Goal: Task Accomplishment & Management: Complete application form

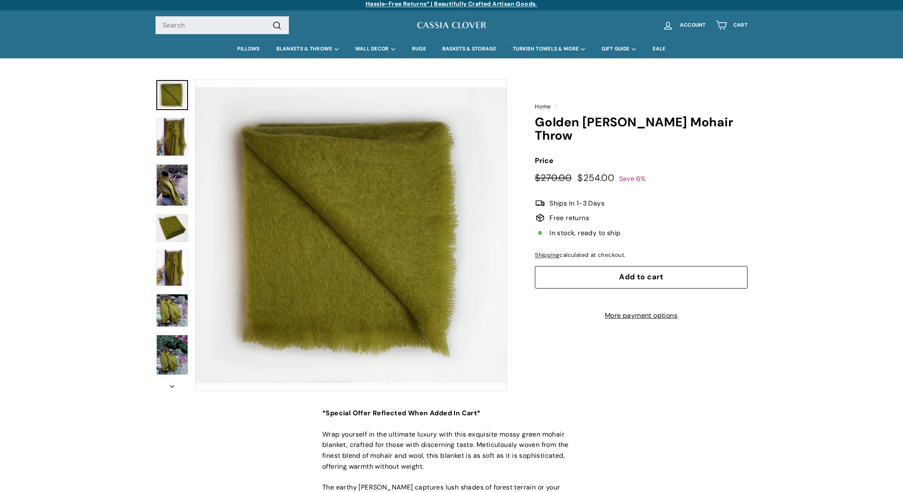
scroll to position [5, 0]
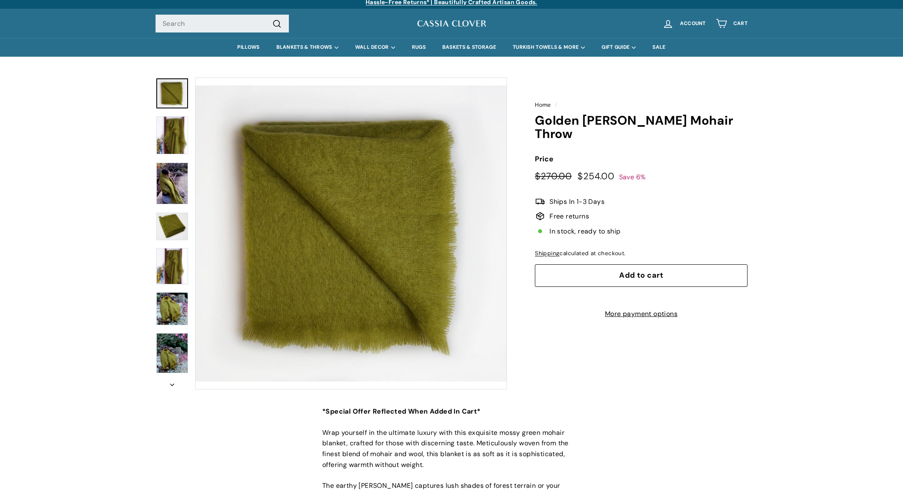
click at [166, 361] on img at bounding box center [172, 353] width 32 height 40
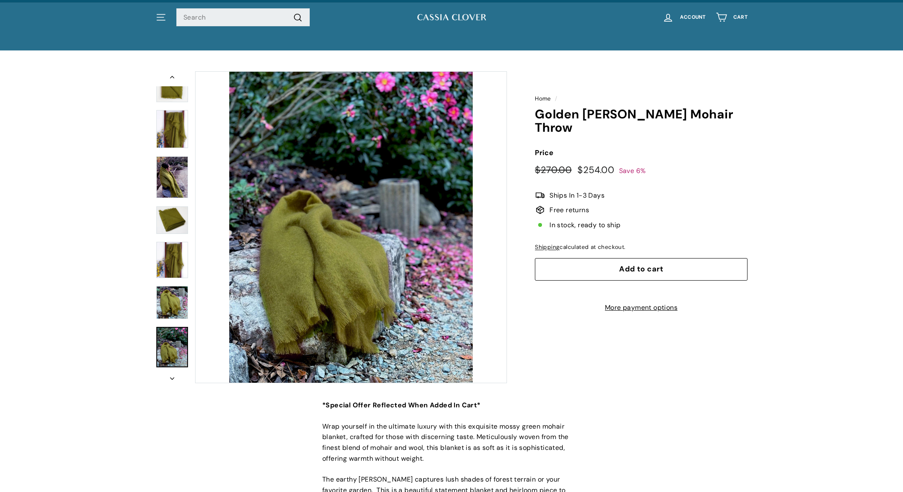
scroll to position [0, 0]
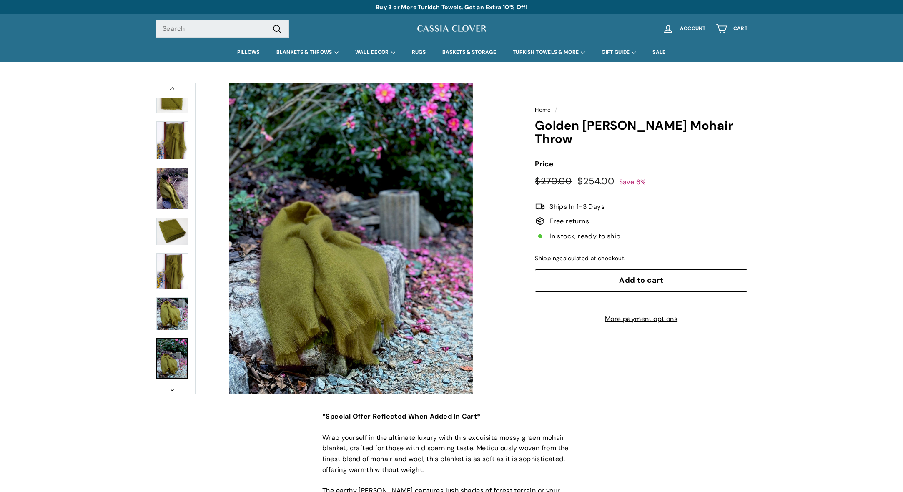
click at [175, 200] on img at bounding box center [172, 189] width 32 height 42
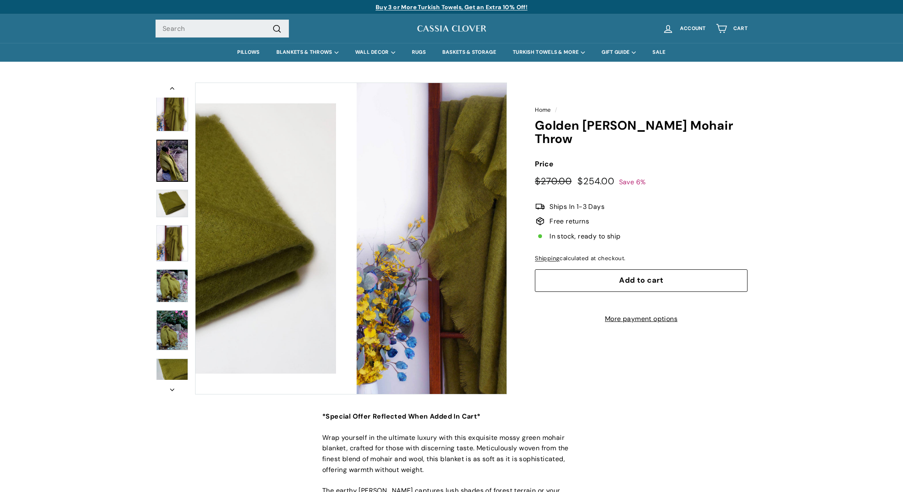
scroll to position [29, 0]
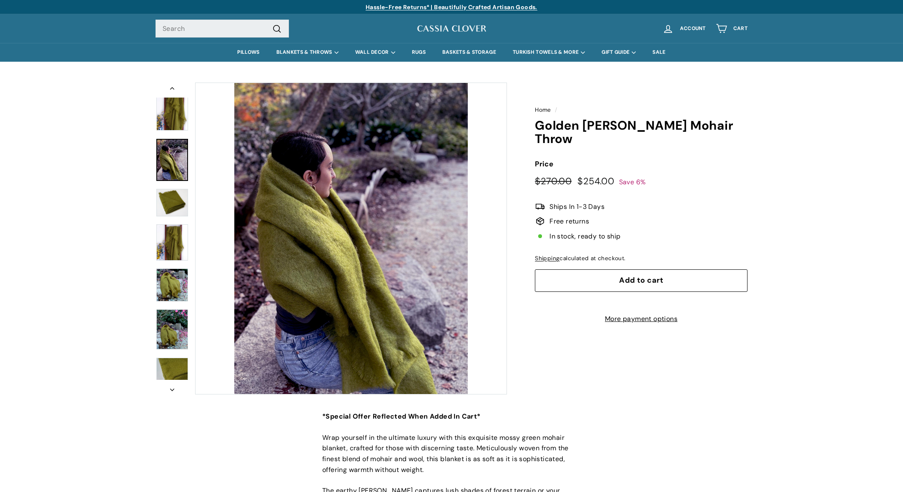
click at [175, 116] on img at bounding box center [172, 112] width 32 height 38
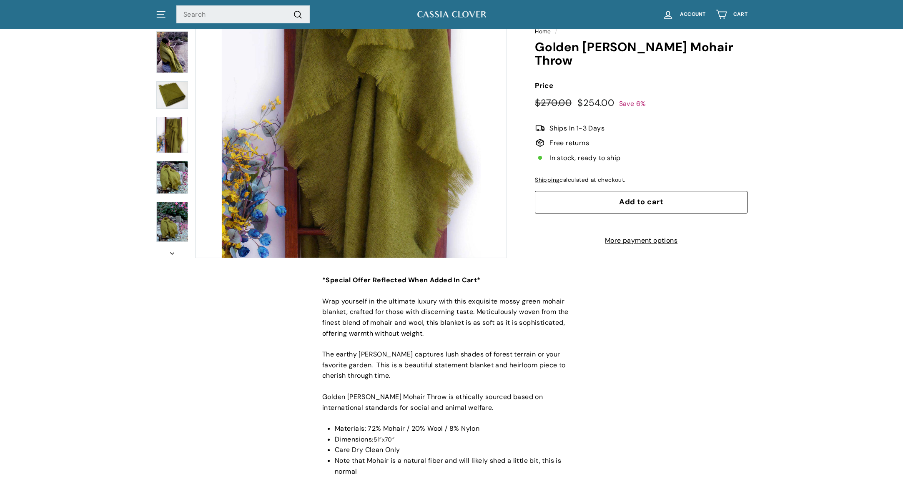
scroll to position [203, 0]
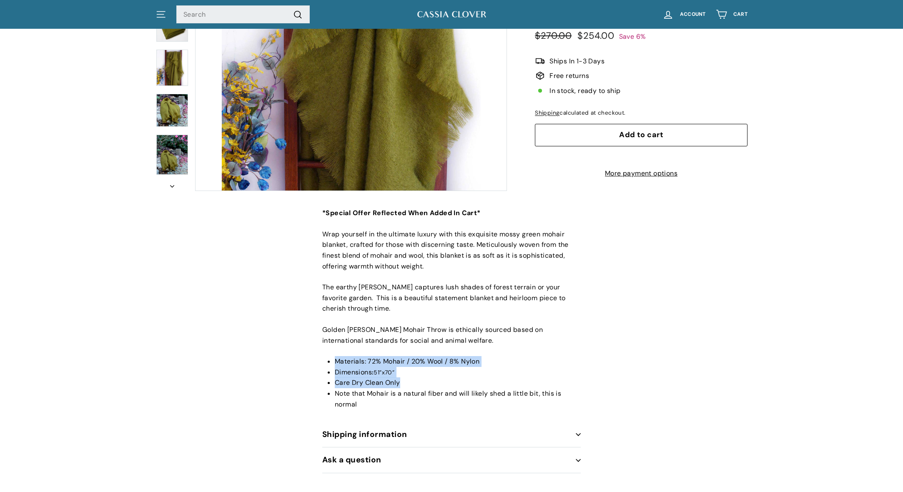
drag, startPoint x: 335, startPoint y: 358, endPoint x: 410, endPoint y: 378, distance: 77.9
click at [410, 378] on ul "Materials: 72% Mohair / 20% Wool / 8% Nylon Dimensions : 51”x70” Care Dry Clean…" at bounding box center [458, 382] width 246 height 53
copy ul "Materials: 72% Mohair / 20% Wool / 8% Nylon Dimensions : 51”x70” Care Dry Clean…"
click at [254, 288] on div "*Special Offer Reflected When Added In Cart* Wrap yourself in the ultimate luxu…" at bounding box center [451, 340] width 903 height 265
drag, startPoint x: 367, startPoint y: 358, endPoint x: 487, endPoint y: 361, distance: 119.6
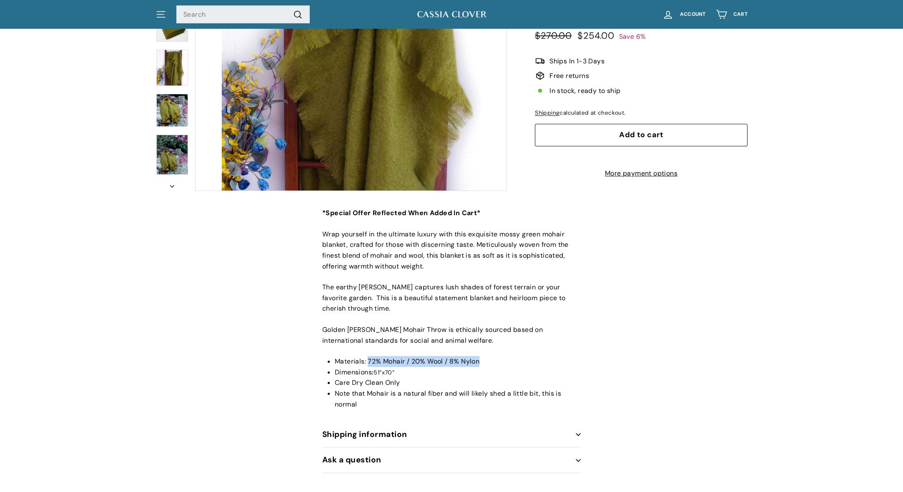
click at [487, 361] on li "Materials: 72% Mohair / 20% Wool / 8% Nylon" at bounding box center [458, 361] width 246 height 11
copy span "72% Mohair / 20% Wool / 8% Nylon"
drag, startPoint x: 375, startPoint y: 369, endPoint x: 403, endPoint y: 369, distance: 28.3
click at [403, 369] on li "Dimensions : 51”x70”" at bounding box center [458, 372] width 246 height 11
copy span "51”x70”"
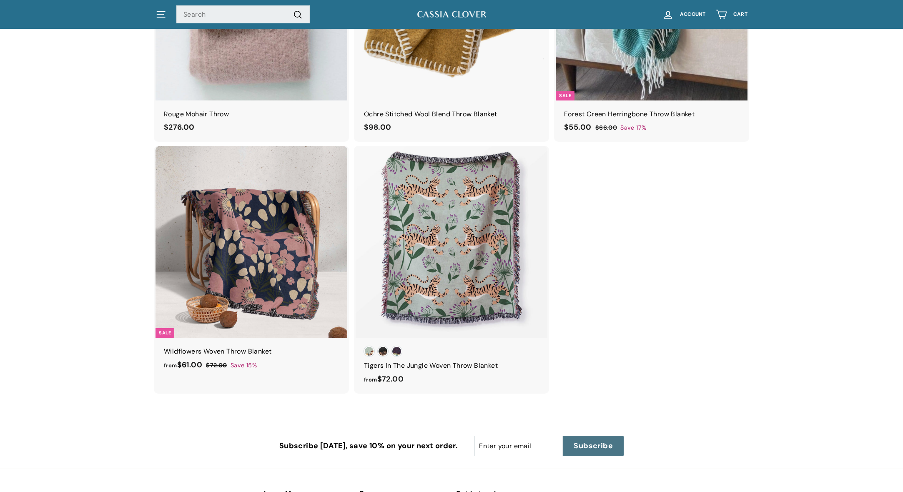
scroll to position [972, 0]
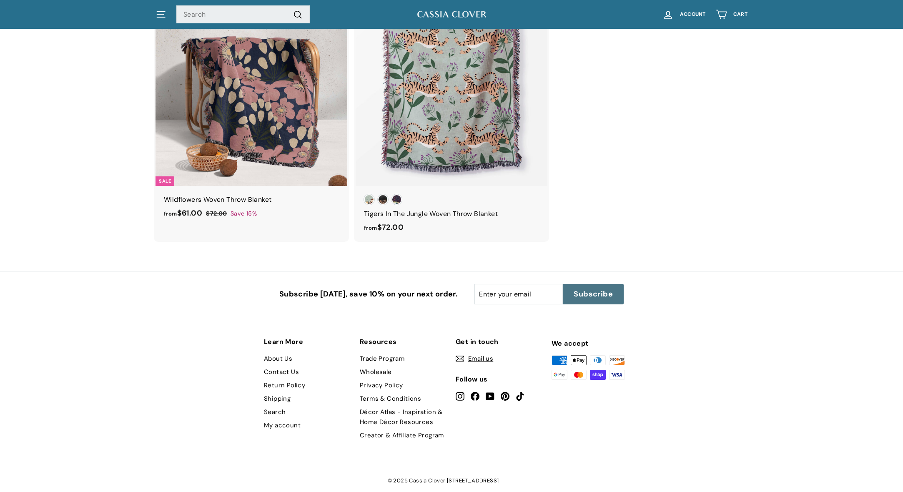
click at [389, 352] on link "Trade Program" at bounding box center [382, 358] width 45 height 13
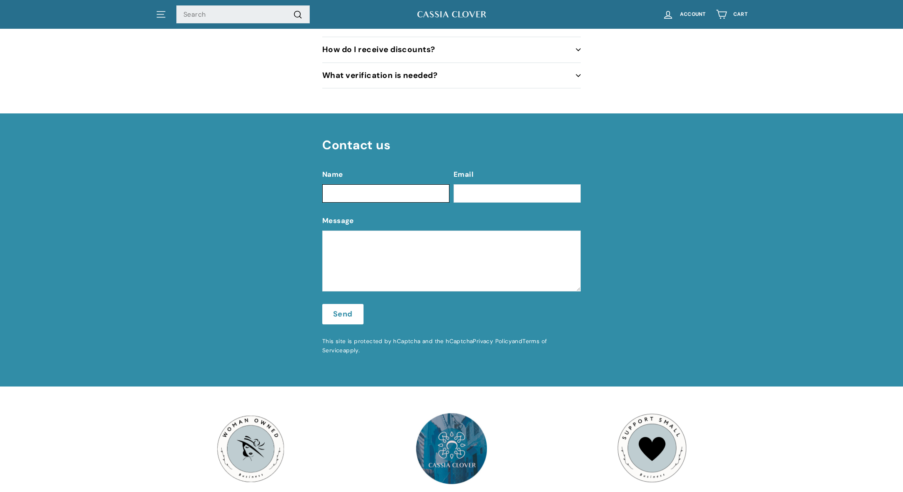
scroll to position [294, 0]
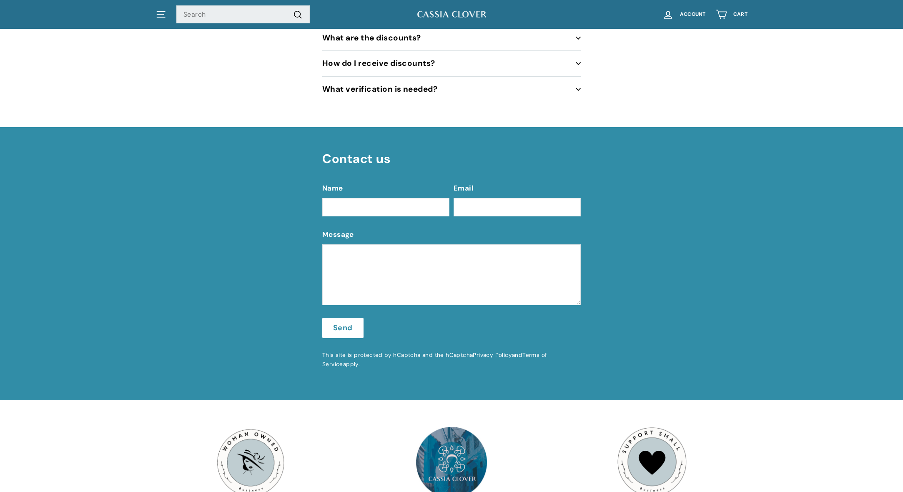
click at [377, 89] on span "What verification is needed?" at bounding box center [379, 89] width 115 height 10
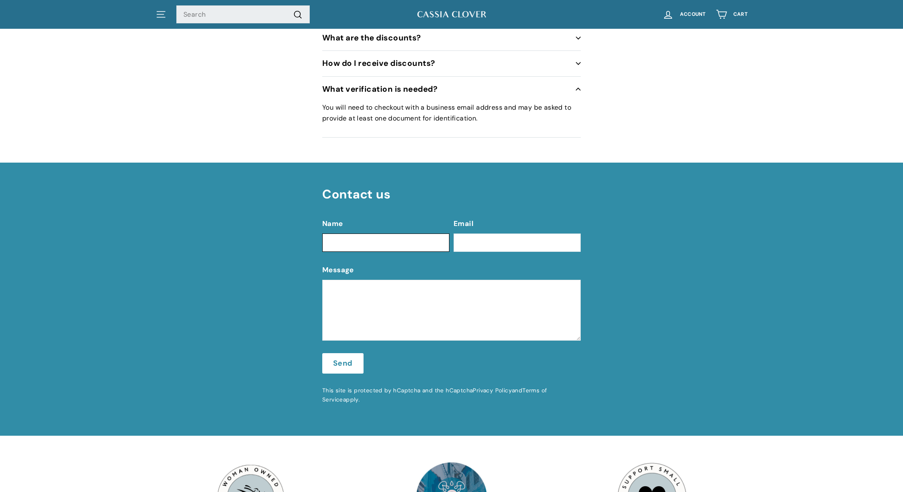
click at [420, 241] on input "Name" at bounding box center [385, 242] width 127 height 18
type input "Libby Romansky"
type input "libby@romanskyinteriors.com"
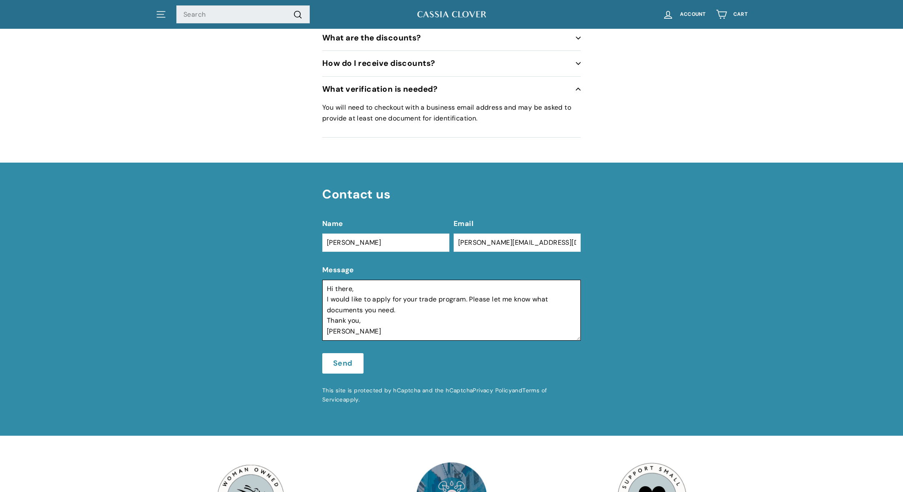
type textarea "Hi there, I would like to apply for your trade program. Please let me know what…"
click at [344, 363] on button "Send" at bounding box center [342, 363] width 41 height 21
